Goal: Task Accomplishment & Management: Manage account settings

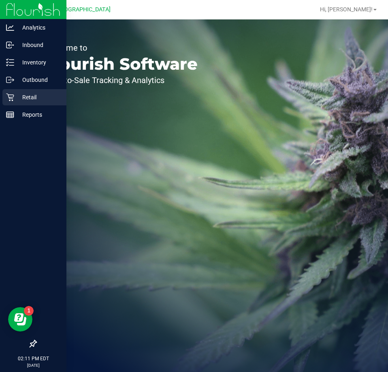
click at [23, 101] on p "Retail" at bounding box center [38, 97] width 49 height 10
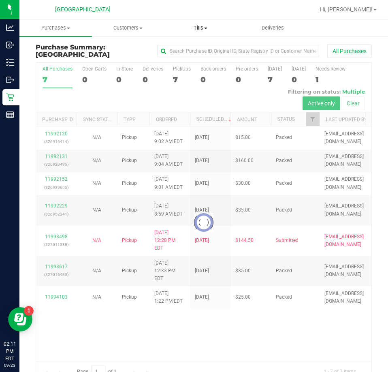
click at [203, 25] on span "Tills" at bounding box center [200, 27] width 72 height 7
click at [184, 47] on span "Manage tills" at bounding box center [191, 48] width 55 height 7
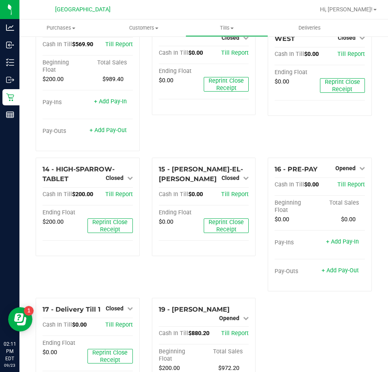
scroll to position [491, 0]
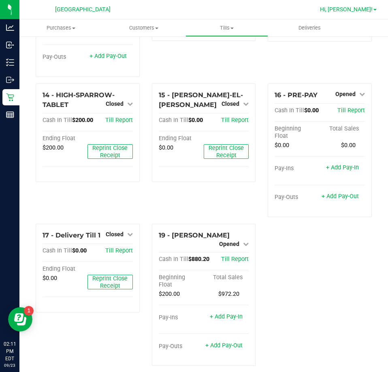
click at [361, 11] on span "Hi, [PERSON_NAME]!" at bounding box center [346, 9] width 53 height 6
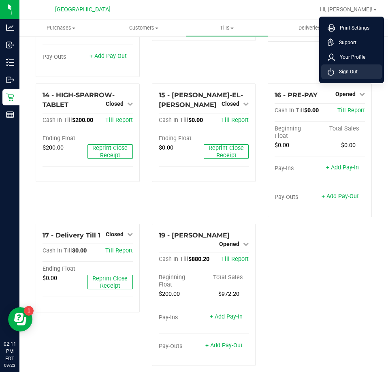
click at [347, 71] on span "Sign Out" at bounding box center [345, 72] width 23 height 8
